Goal: Transaction & Acquisition: Purchase product/service

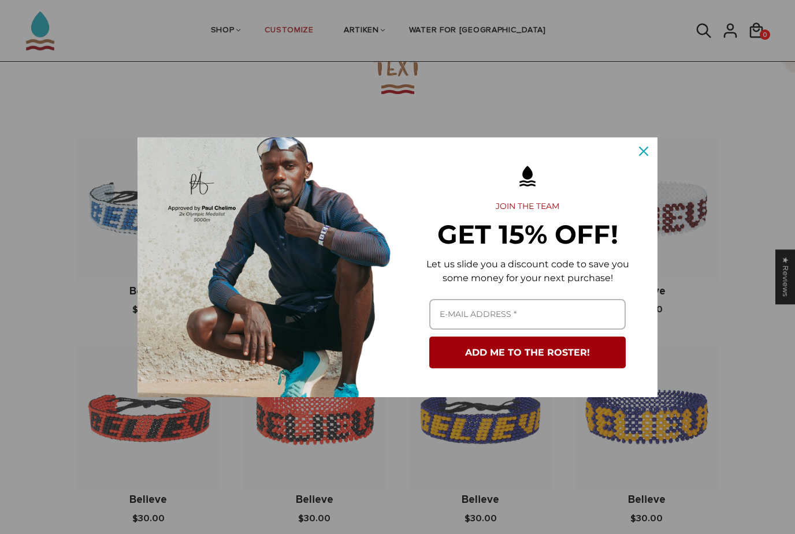
scroll to position [745, 0]
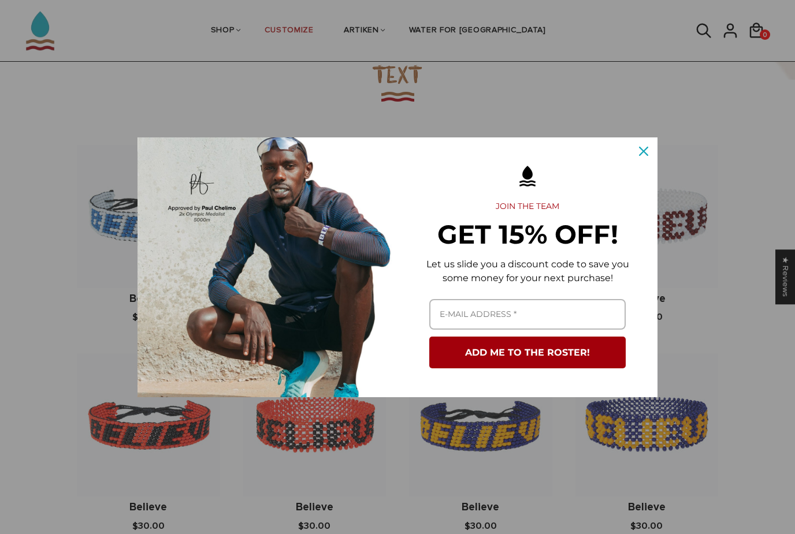
click at [643, 165] on button "Close" at bounding box center [643, 151] width 28 height 28
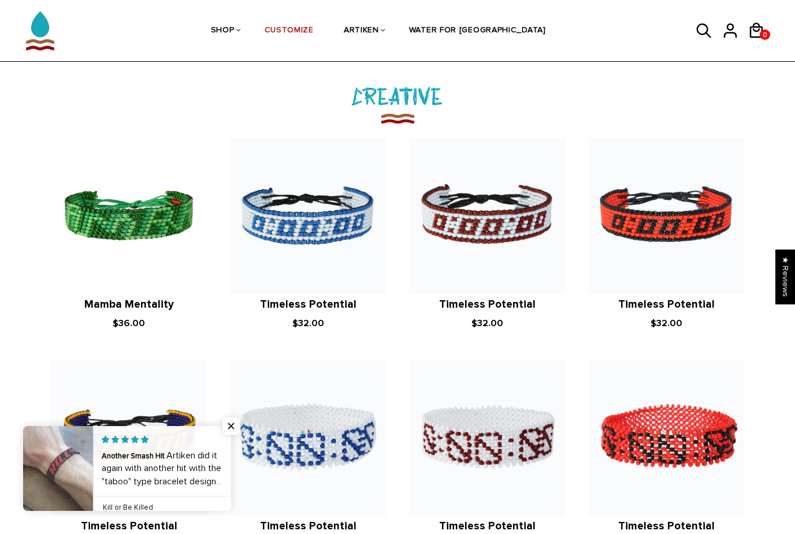
scroll to position [1259, 0]
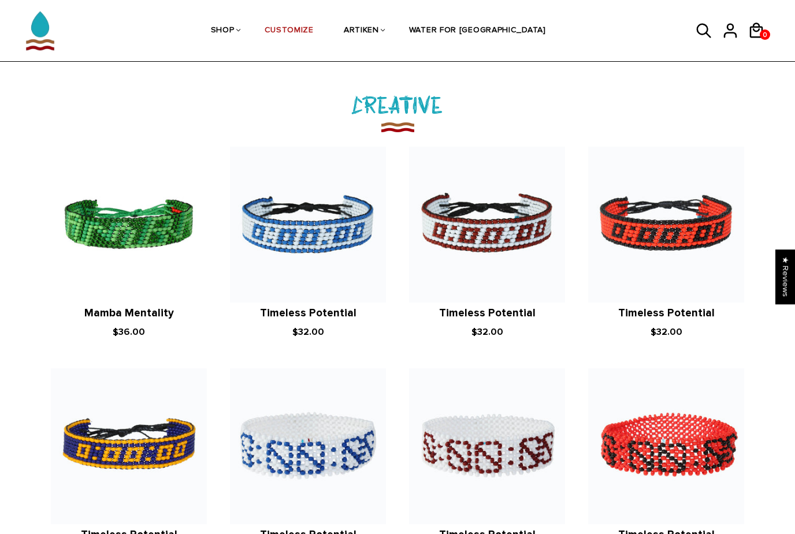
click at [744, 306] on article "ArtiKen Timeless Potential $32.00" at bounding box center [665, 243] width 179 height 193
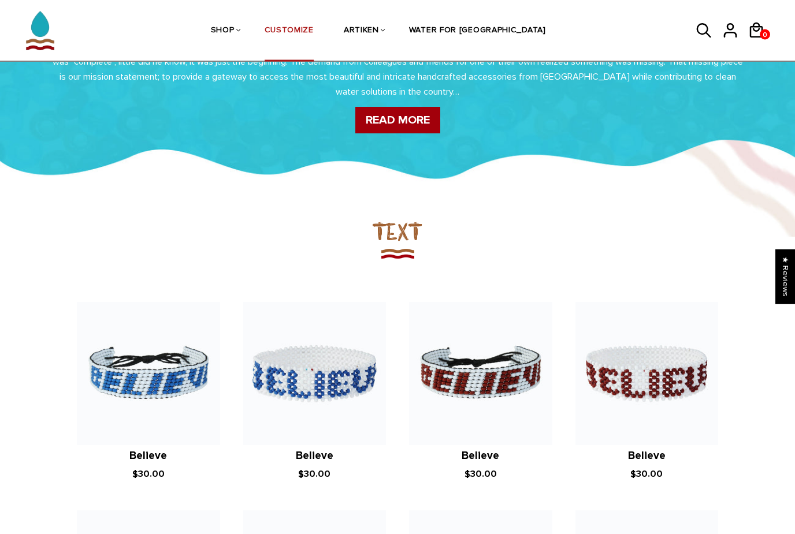
scroll to position [588, 0]
click at [312, 28] on link "CUSTOMIZE" at bounding box center [288, 31] width 49 height 61
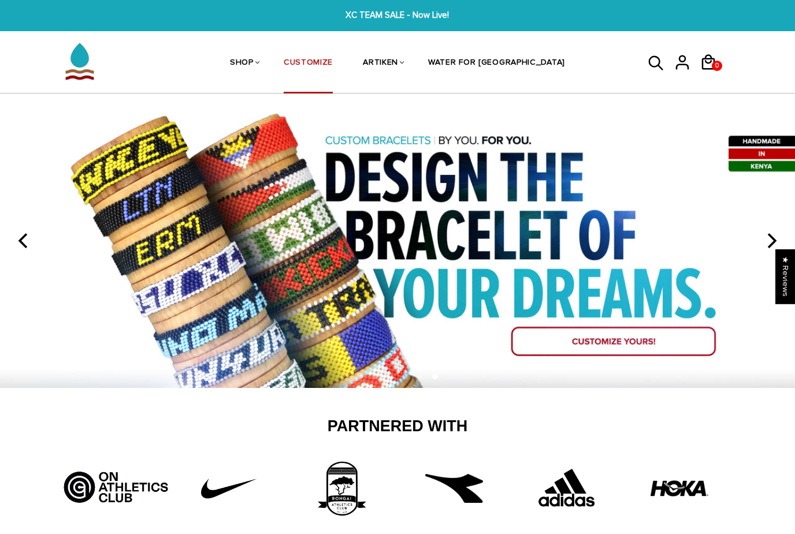
scroll to position [0, 0]
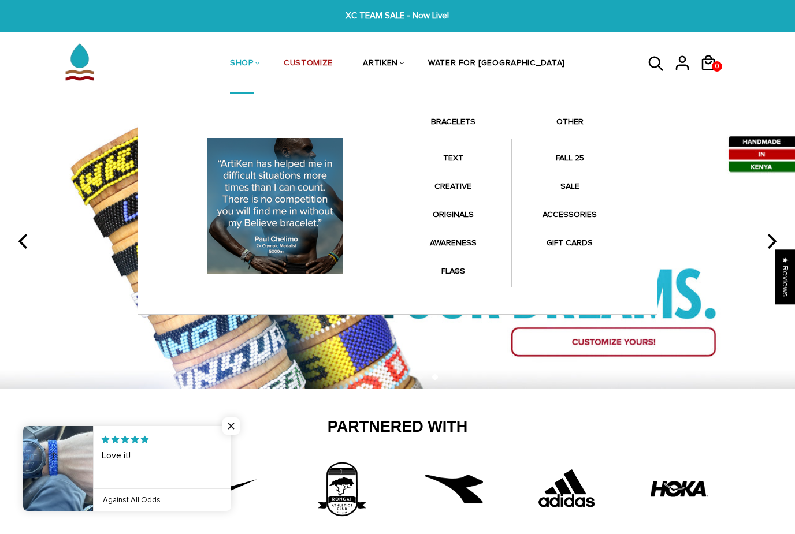
click at [462, 124] on link "BRACELETS" at bounding box center [452, 125] width 99 height 20
click at [456, 122] on link "BRACELETS" at bounding box center [452, 125] width 99 height 20
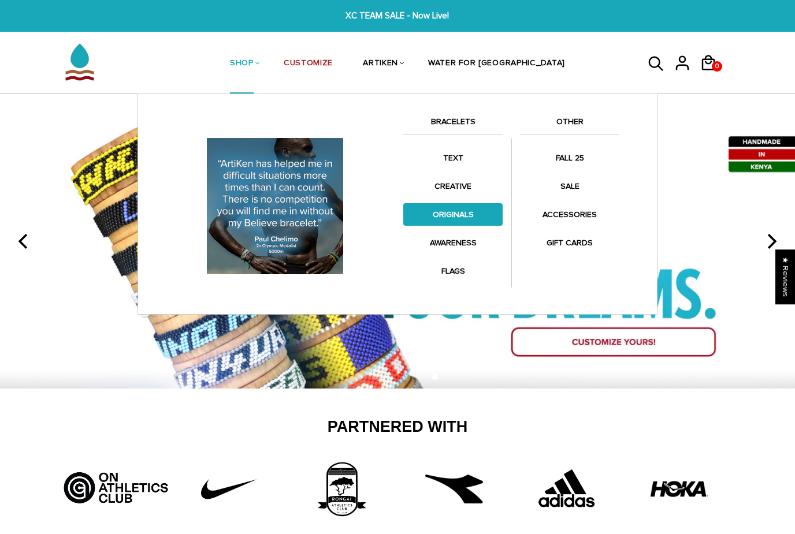
click at [460, 212] on link "ORIGINALS" at bounding box center [452, 214] width 99 height 23
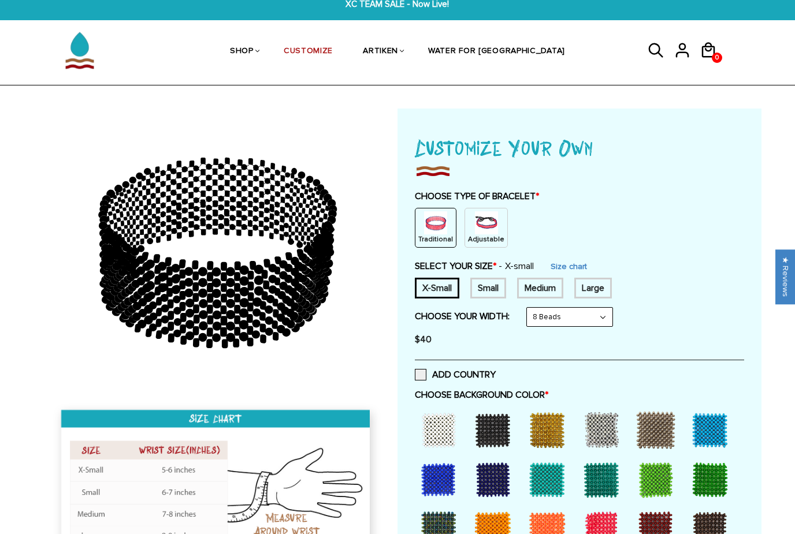
scroll to position [14, 0]
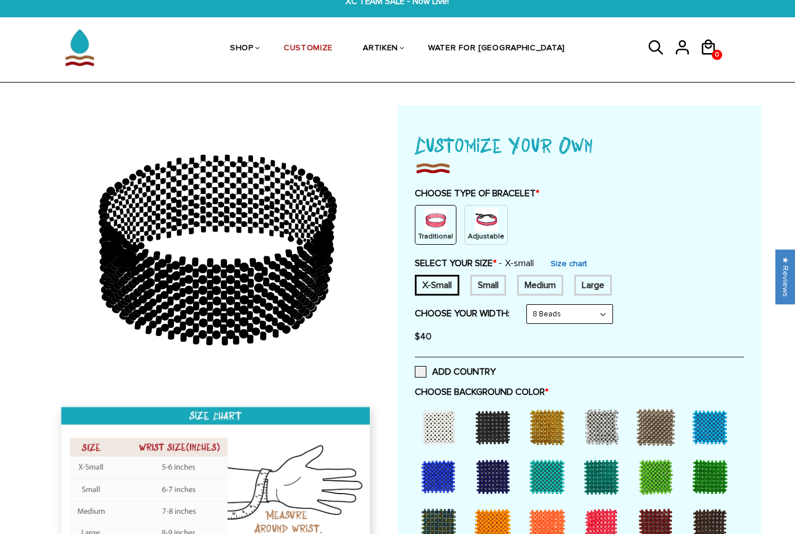
click at [582, 267] on link "Size chart" at bounding box center [568, 264] width 36 height 10
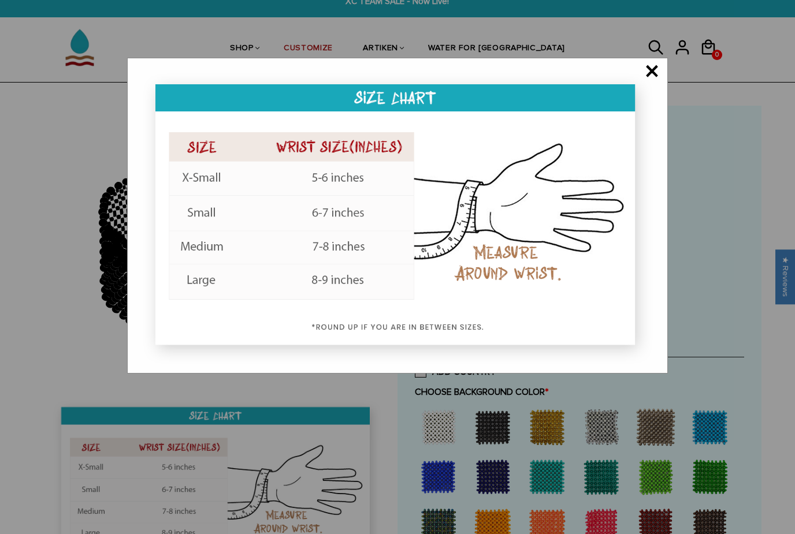
click at [645, 67] on span "×" at bounding box center [651, 72] width 14 height 12
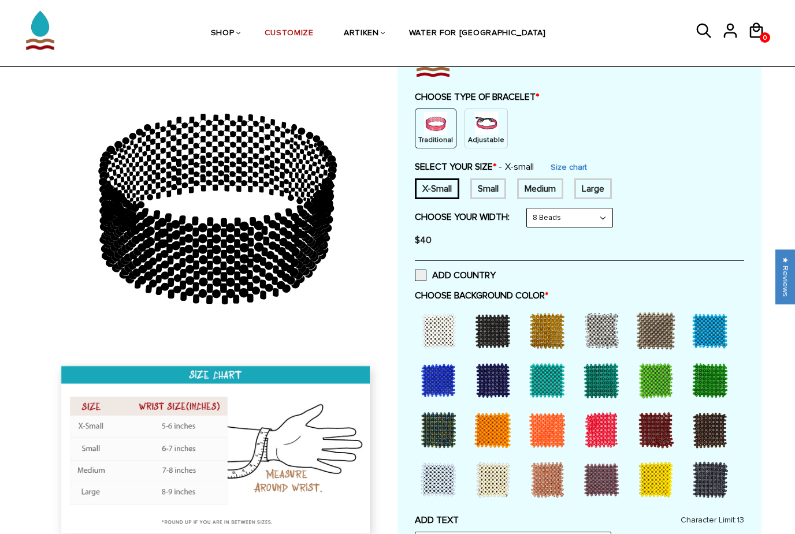
scroll to position [107, 0]
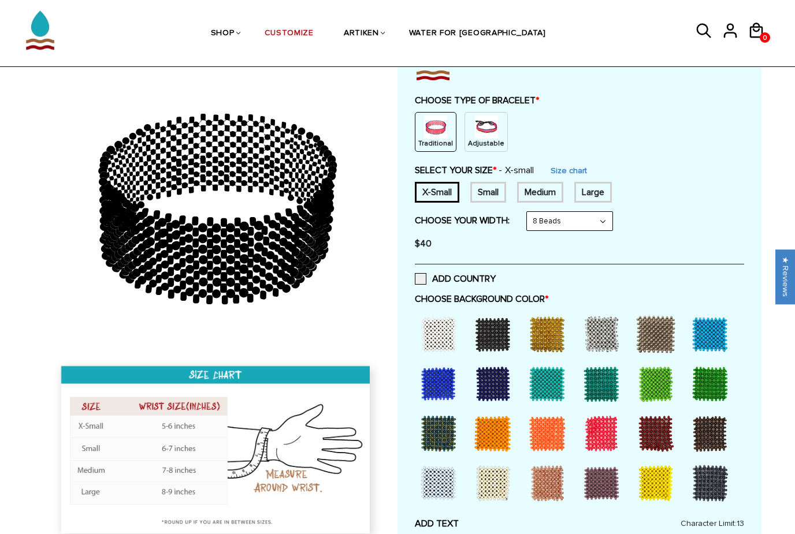
click at [441, 330] on div at bounding box center [438, 334] width 46 height 46
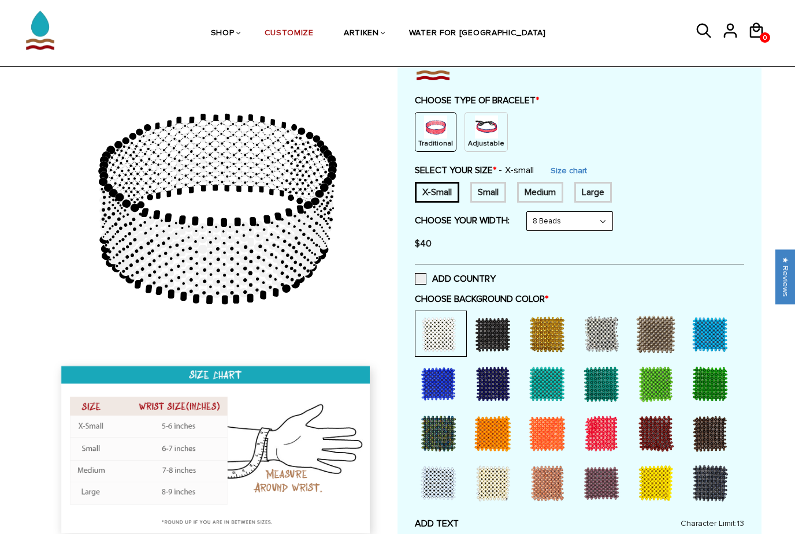
click at [474, 329] on div at bounding box center [492, 334] width 46 height 46
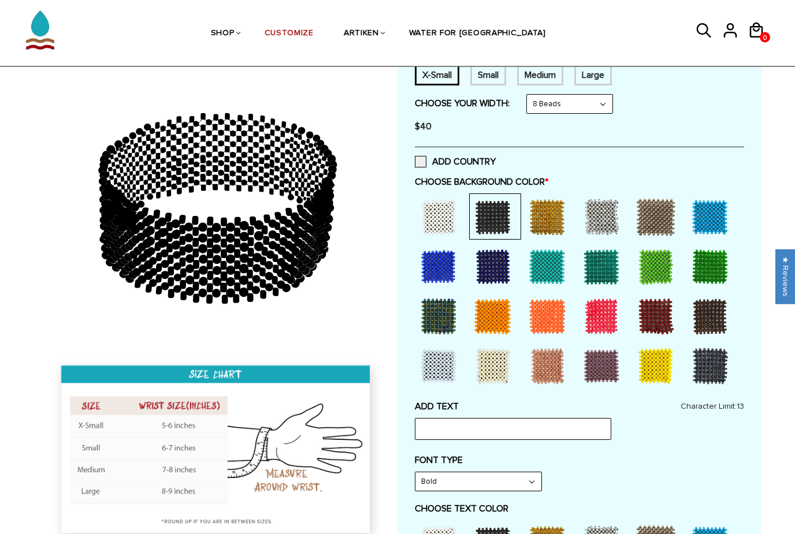
scroll to position [225, 0]
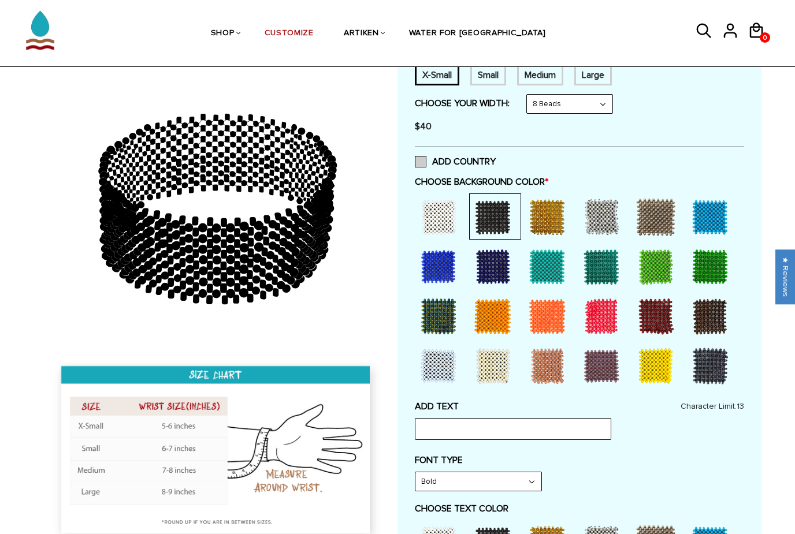
click at [417, 156] on span at bounding box center [421, 162] width 12 height 12
click at [495, 158] on input "ADD COUNTRY" at bounding box center [495, 158] width 0 height 0
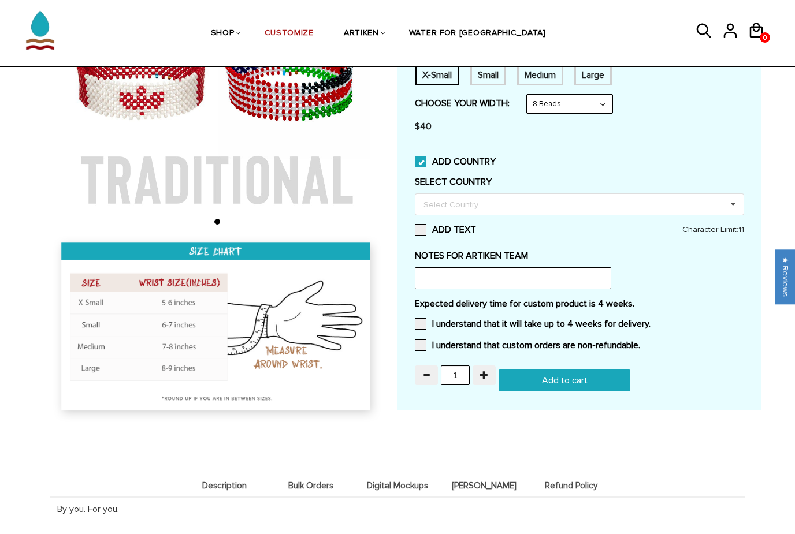
click at [426, 161] on label "ADD COUNTRY" at bounding box center [455, 162] width 81 height 12
click at [495, 158] on input "ADD COUNTRY" at bounding box center [495, 158] width 0 height 0
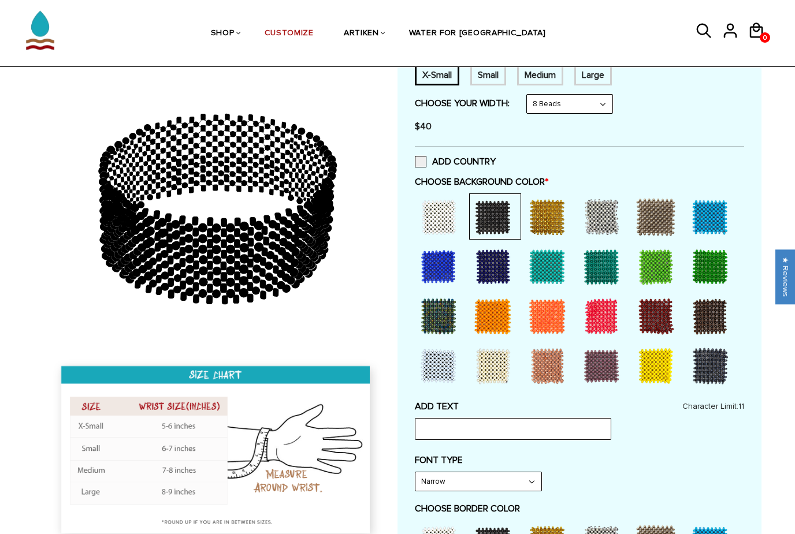
click at [717, 212] on div at bounding box center [710, 217] width 46 height 46
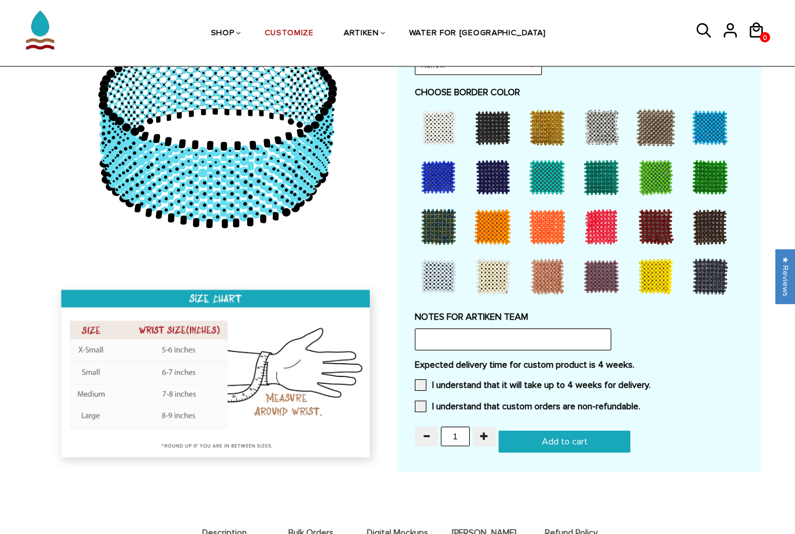
scroll to position [623, 0]
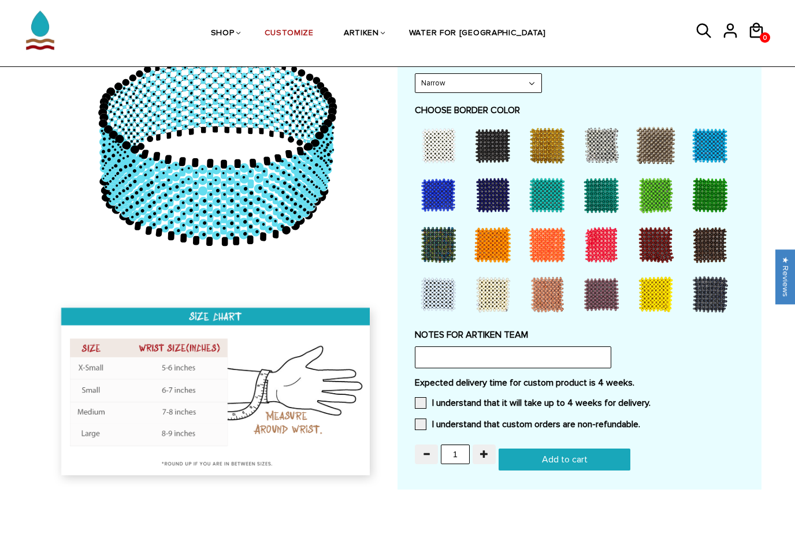
click at [602, 192] on div at bounding box center [601, 195] width 46 height 46
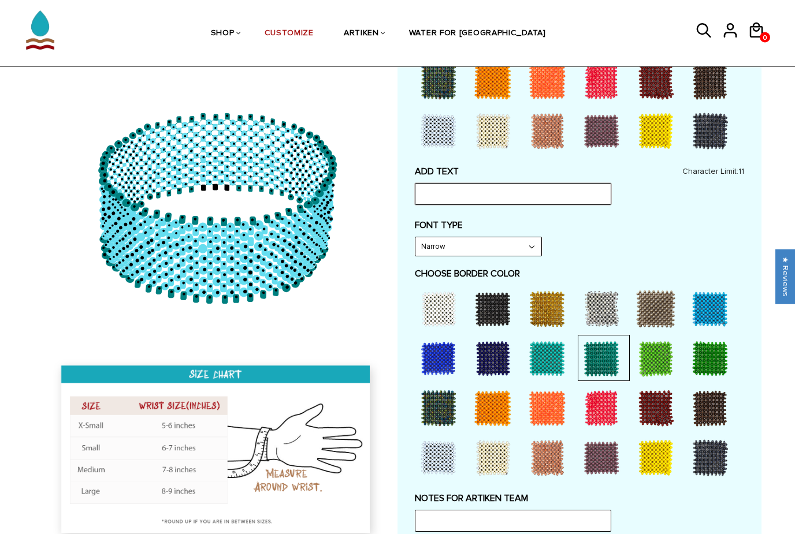
click at [556, 190] on input "text" at bounding box center [513, 195] width 196 height 22
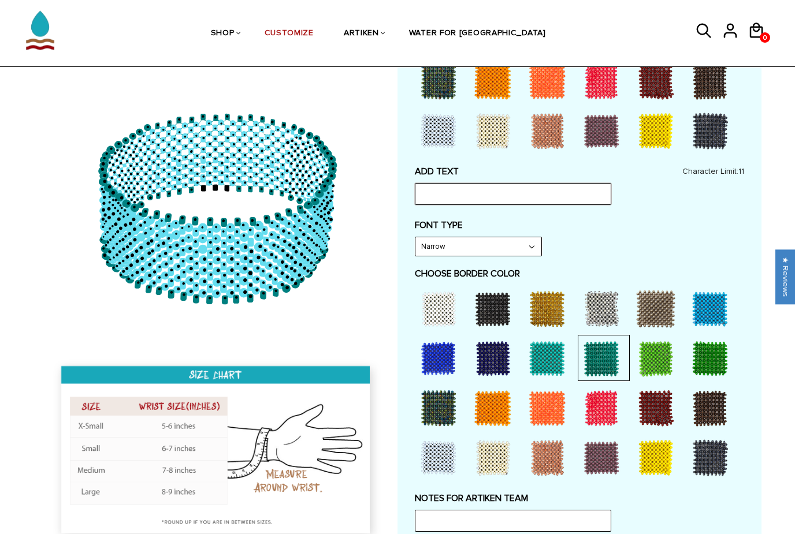
scroll to position [459, 0]
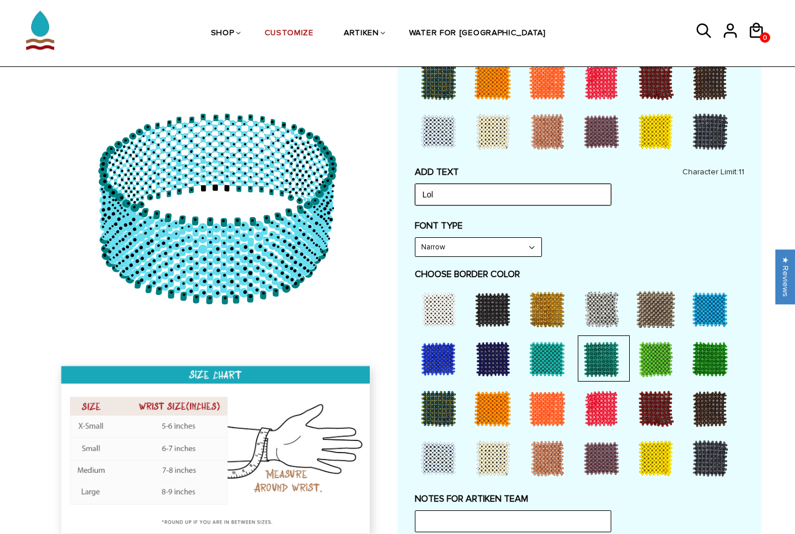
type input "Lol"
click at [668, 229] on div "FONT TYPE Narrow Narrow Bold" at bounding box center [579, 238] width 329 height 37
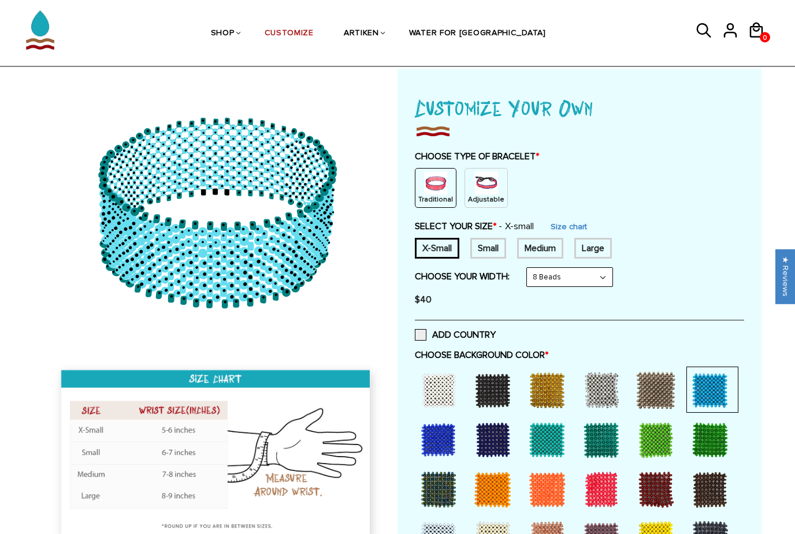
scroll to position [0, 0]
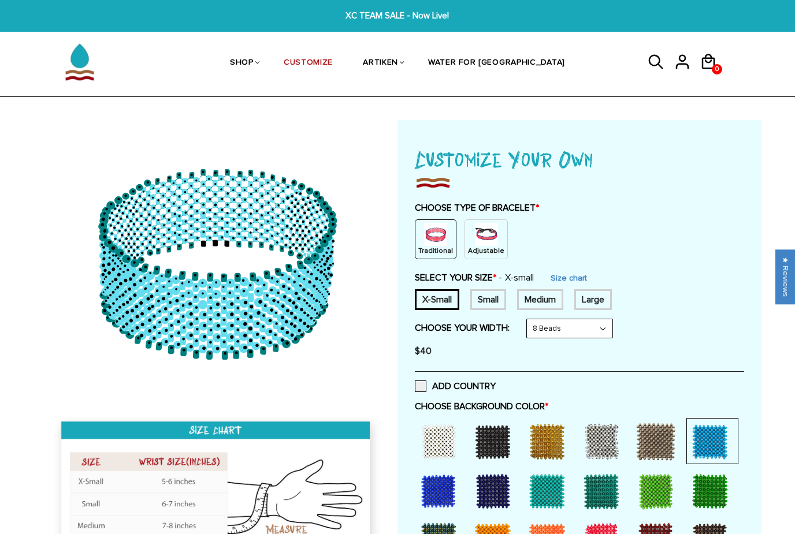
click at [476, 243] on img at bounding box center [486, 234] width 23 height 23
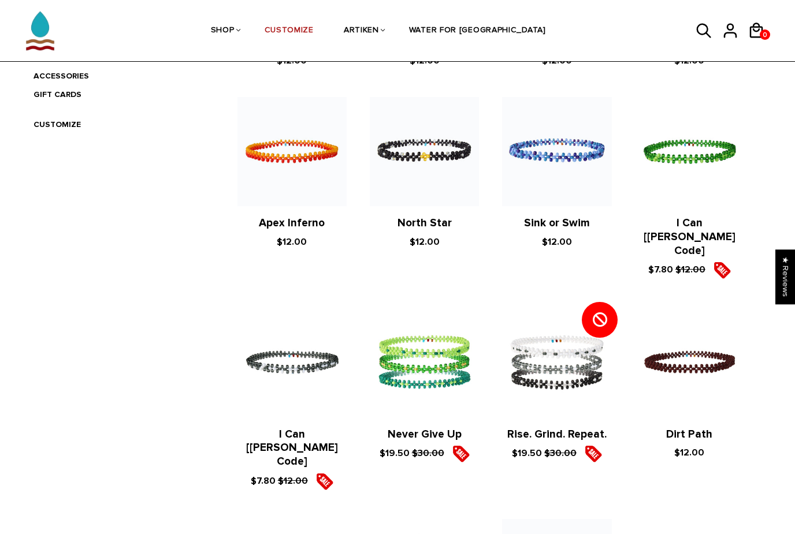
scroll to position [398, 0]
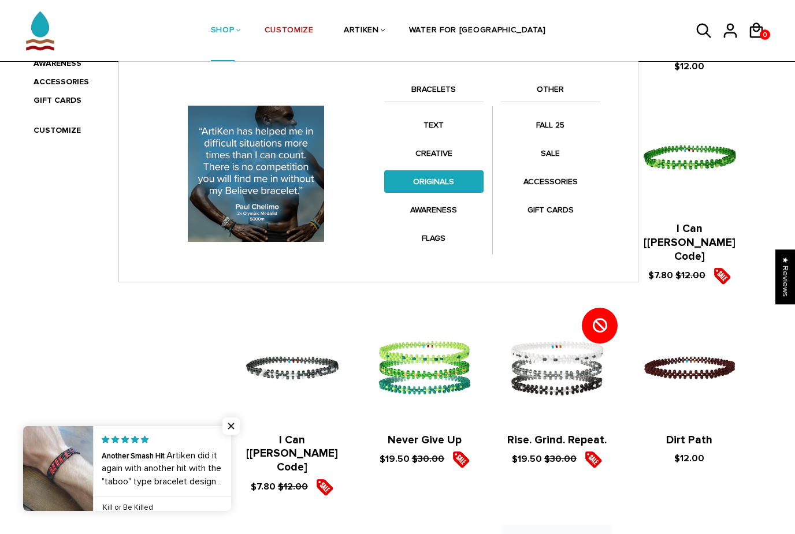
click at [442, 178] on link "ORIGINALS" at bounding box center [433, 181] width 99 height 23
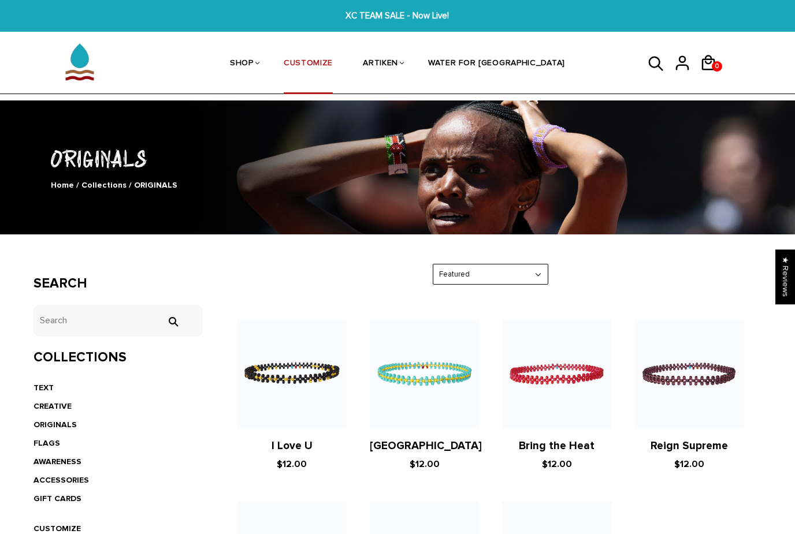
click at [333, 69] on link "CUSTOMIZE" at bounding box center [308, 63] width 49 height 61
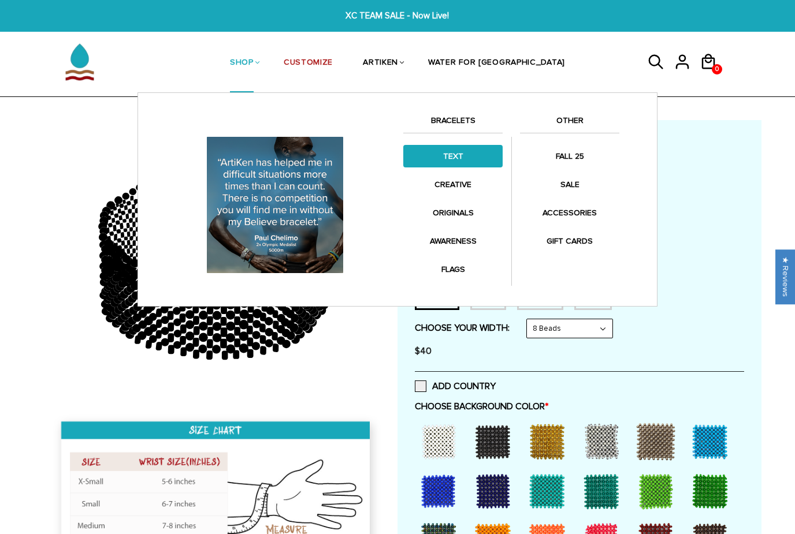
click at [458, 157] on link "TEXT" at bounding box center [452, 156] width 99 height 23
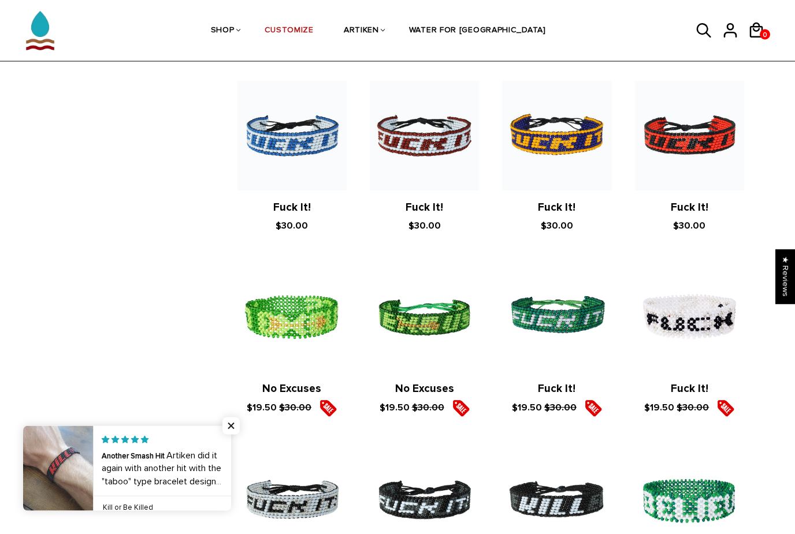
scroll to position [1145, 0]
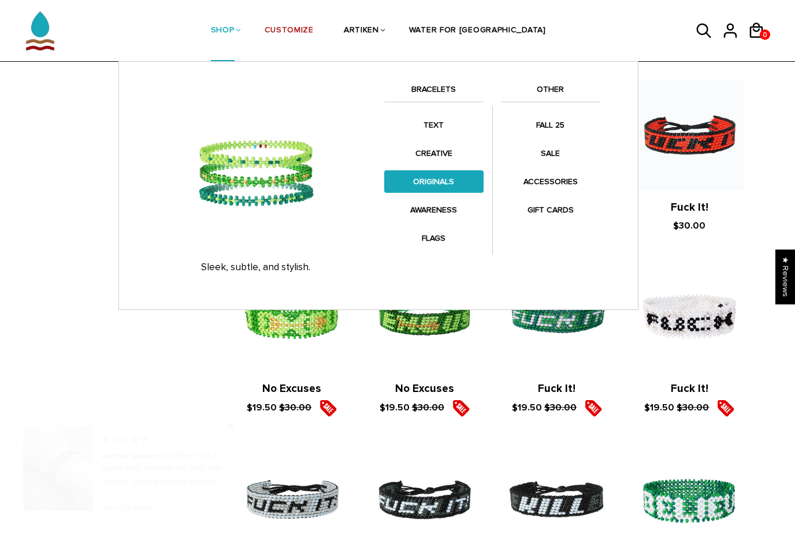
click at [443, 185] on link "ORIGINALS" at bounding box center [433, 181] width 99 height 23
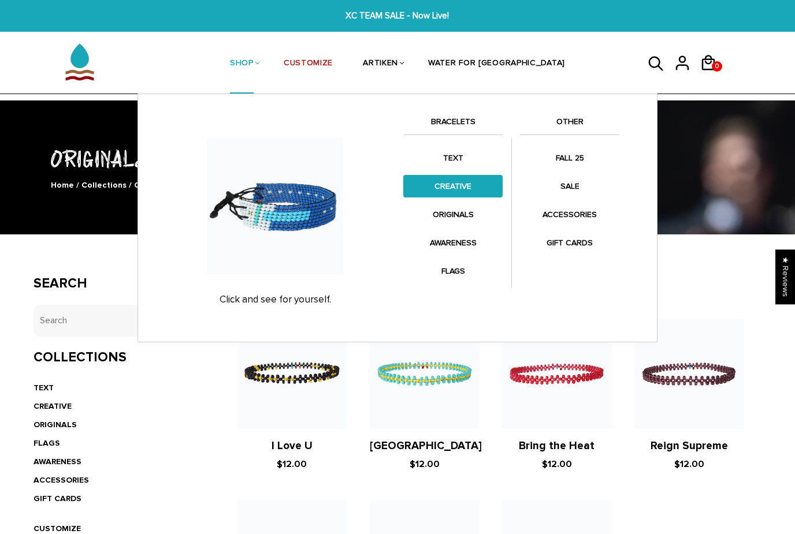
click at [458, 185] on link "CREATIVE" at bounding box center [452, 186] width 99 height 23
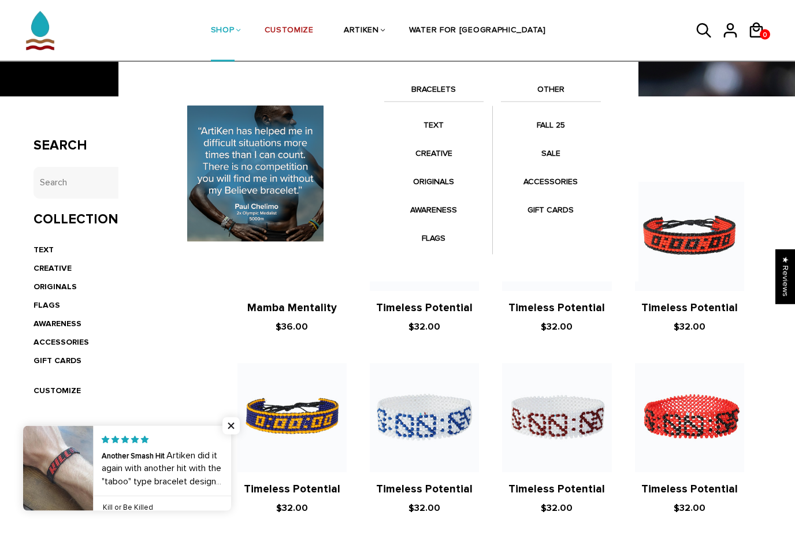
scroll to position [137, 0]
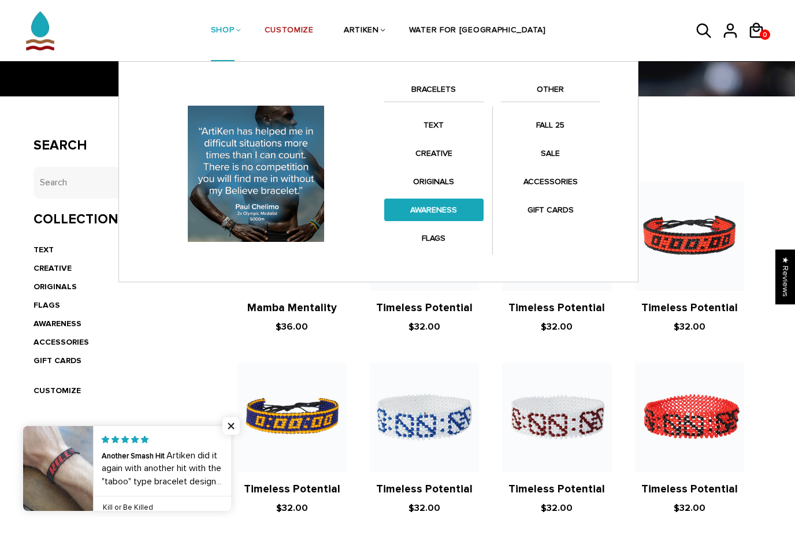
click at [447, 213] on link "AWARENESS" at bounding box center [433, 210] width 99 height 23
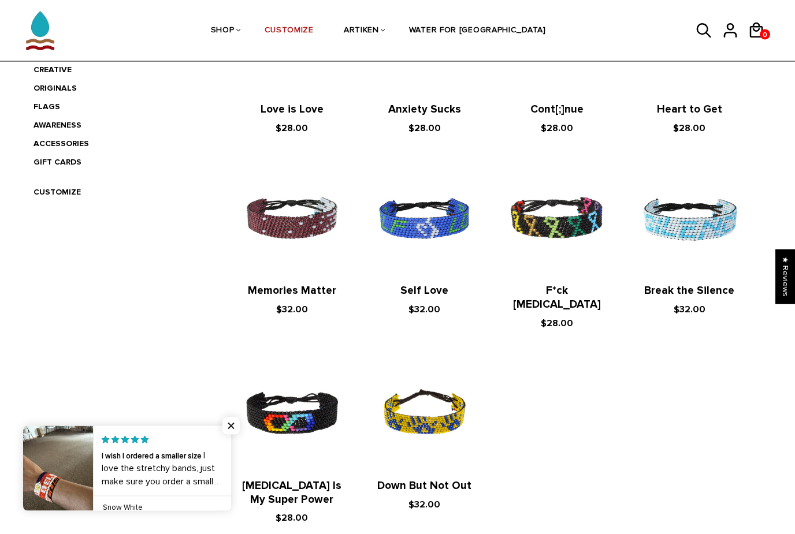
scroll to position [336, 0]
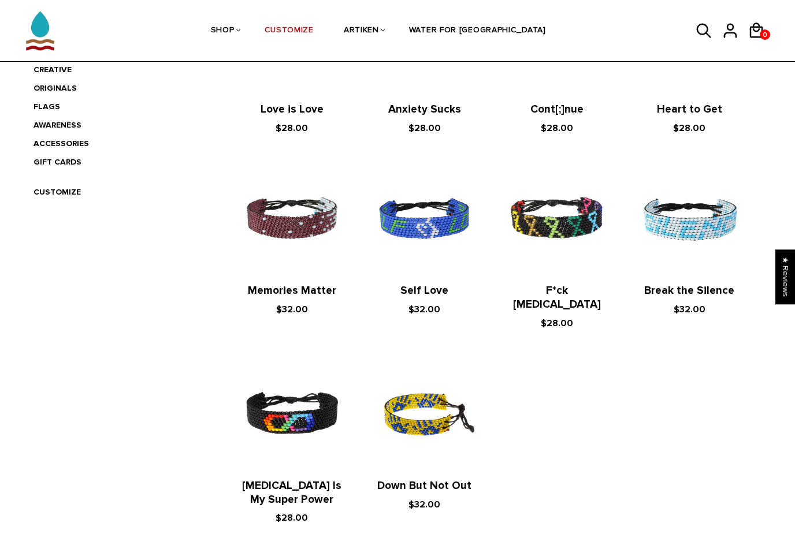
click at [439, 394] on img at bounding box center [424, 414] width 109 height 109
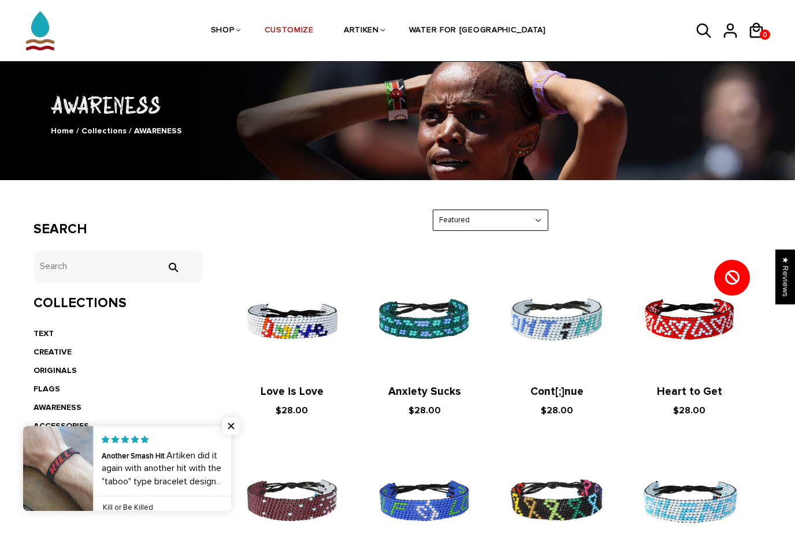
scroll to position [0, 0]
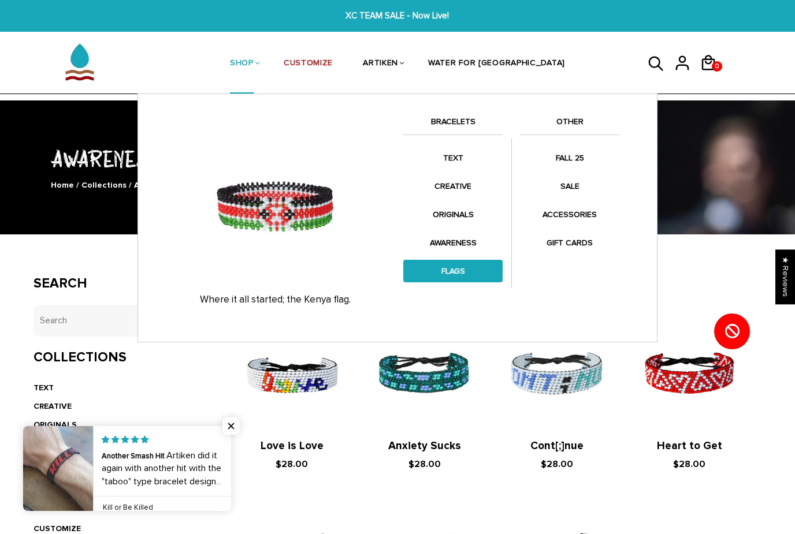
click at [459, 266] on link "FLAGS" at bounding box center [452, 271] width 99 height 23
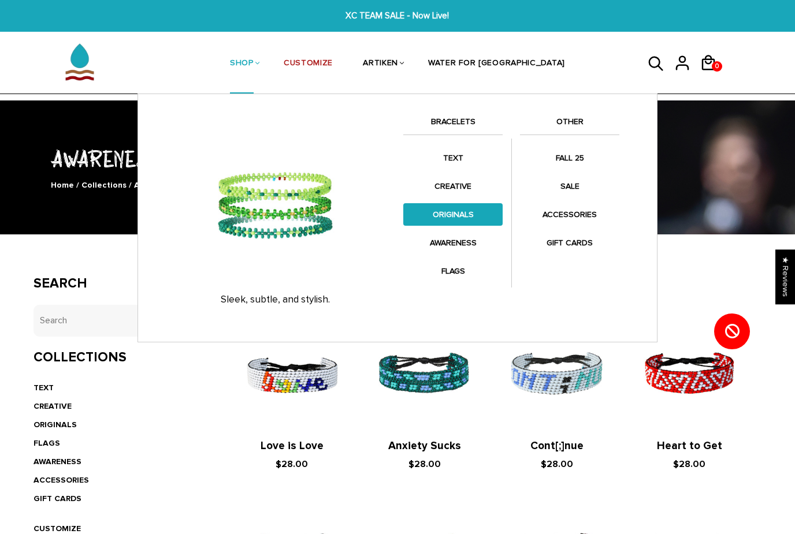
click at [453, 217] on link "ORIGINALS" at bounding box center [452, 214] width 99 height 23
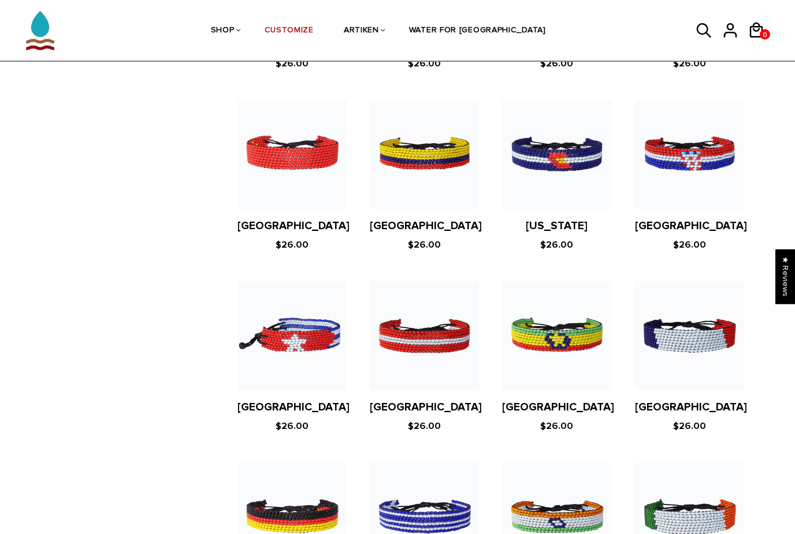
scroll to position [1302, 0]
